Goal: Navigation & Orientation: Find specific page/section

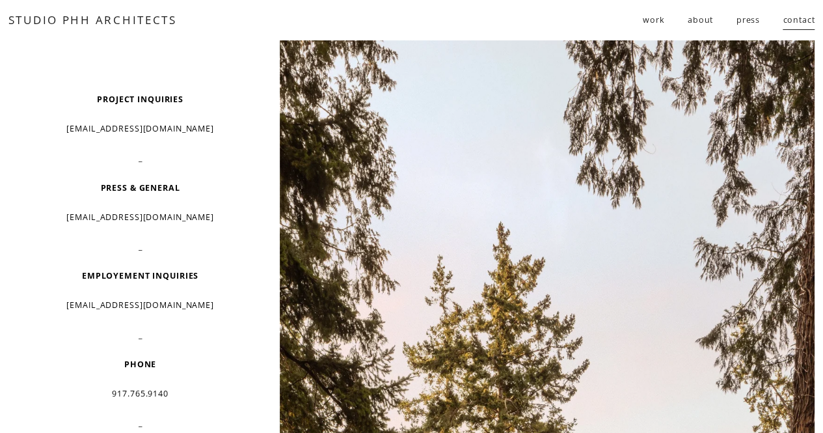
click at [0, 0] on span "residential" at bounding box center [0, 0] width 0 height 0
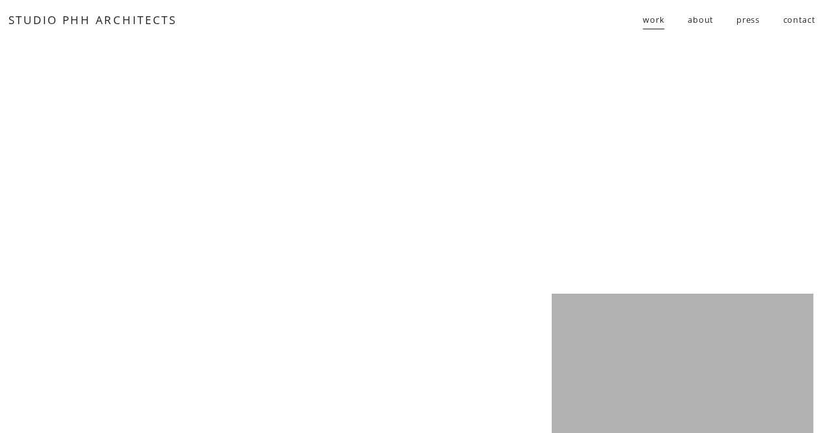
scroll to position [2067, 0]
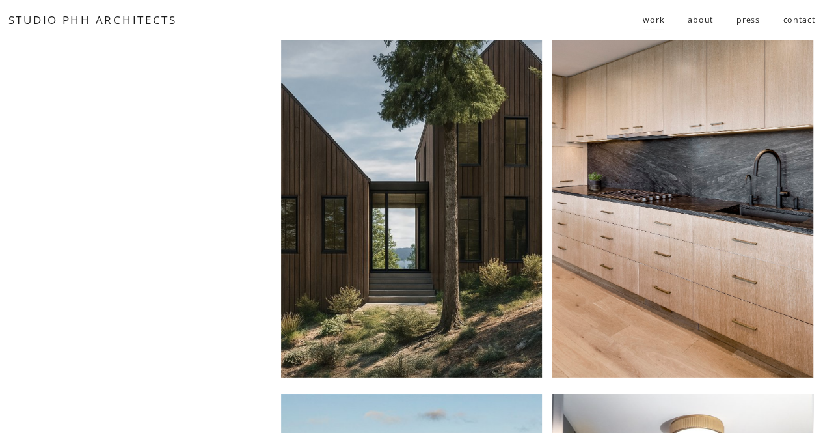
click at [481, 135] on div at bounding box center [412, 183] width 262 height 387
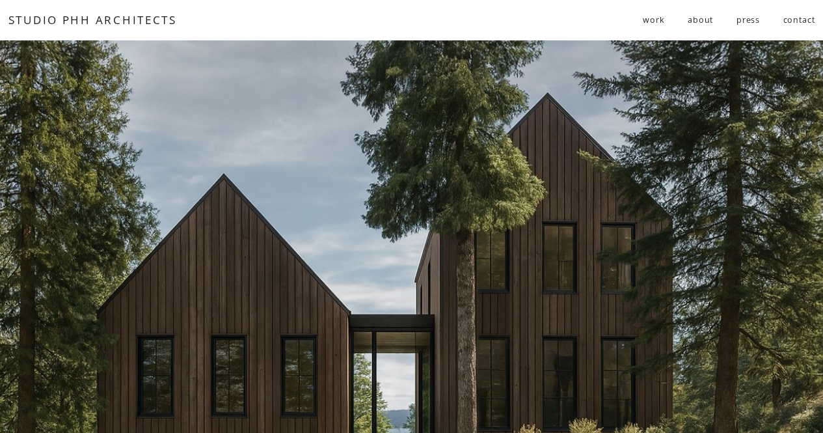
click at [704, 18] on link "about" at bounding box center [700, 20] width 25 height 22
